Goal: Task Accomplishment & Management: Manage account settings

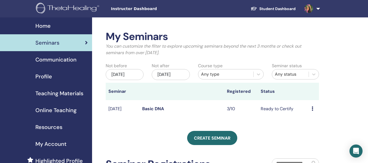
click at [312, 111] on icon at bounding box center [312, 108] width 2 height 4
click at [320, 137] on link "Attendees" at bounding box center [313, 136] width 21 height 6
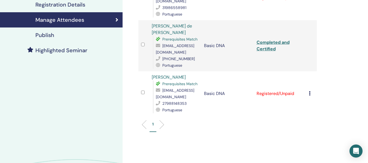
scroll to position [118, 0]
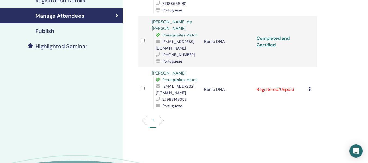
click at [309, 91] on icon at bounding box center [310, 89] width 2 height 4
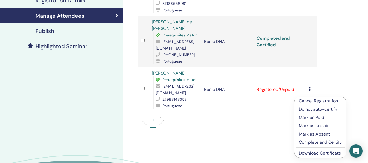
click at [322, 118] on p "Mark as Paid" at bounding box center [320, 117] width 43 height 7
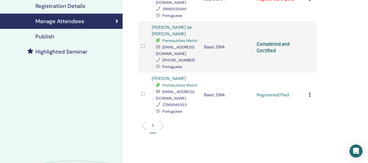
scroll to position [118, 0]
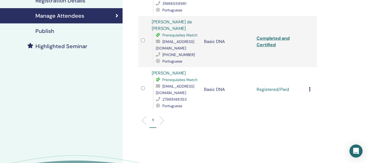
click at [310, 91] on icon at bounding box center [310, 89] width 2 height 4
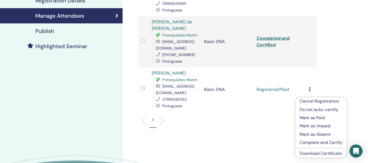
click at [316, 142] on p "Complete and Certify" at bounding box center [320, 142] width 43 height 7
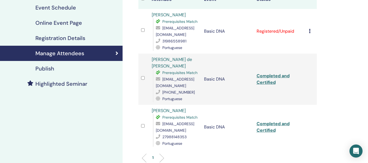
scroll to position [87, 0]
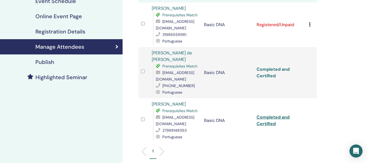
click at [259, 73] on link "Completed and Certified" at bounding box center [272, 72] width 33 height 12
click at [263, 123] on link "Completed and Certified" at bounding box center [272, 120] width 33 height 12
